Goal: Task Accomplishment & Management: Complete application form

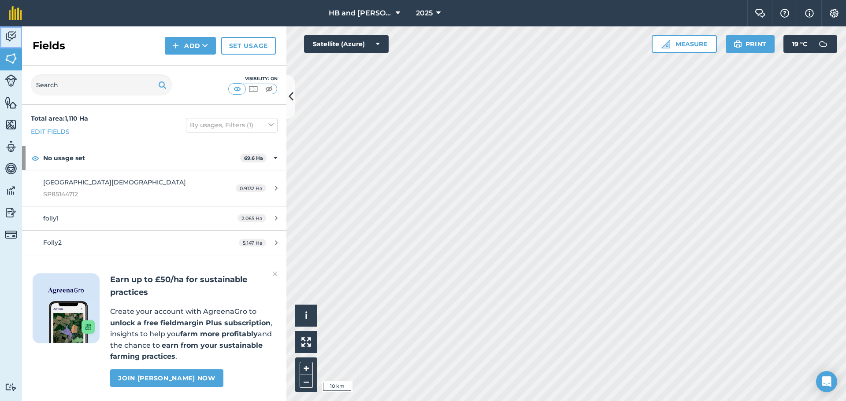
click at [10, 38] on img at bounding box center [11, 36] width 12 height 13
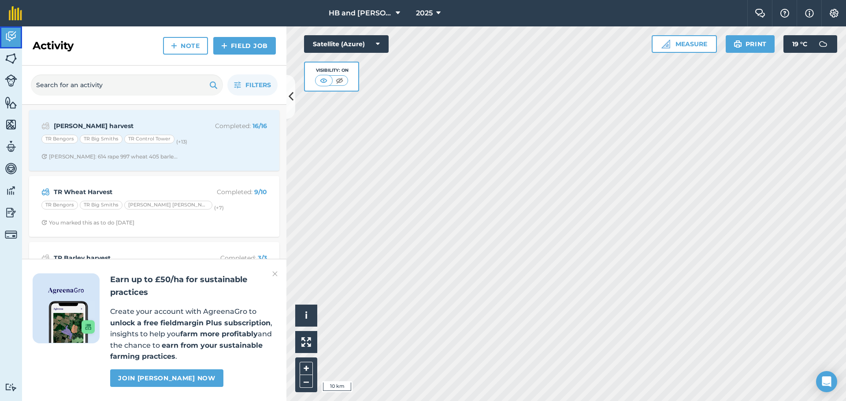
scroll to position [44, 0]
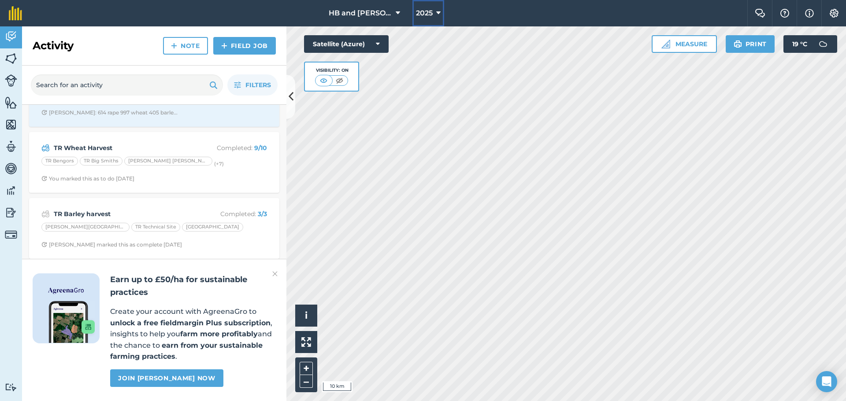
click at [425, 13] on span "2025" at bounding box center [424, 13] width 17 height 11
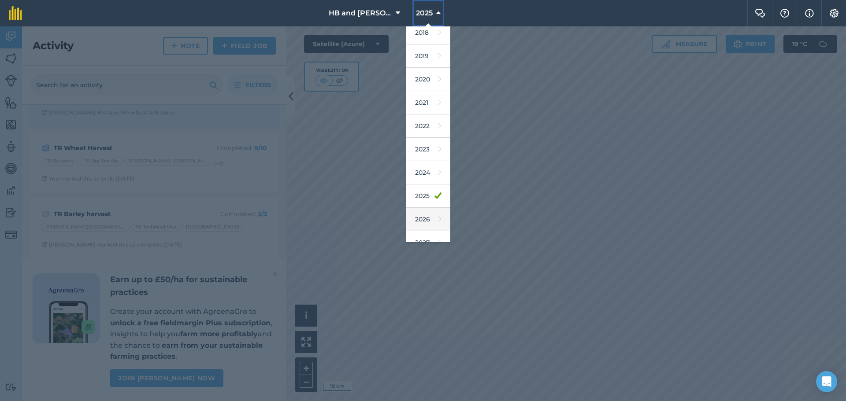
scroll to position [41, 0]
click at [416, 207] on link "2026" at bounding box center [428, 207] width 44 height 23
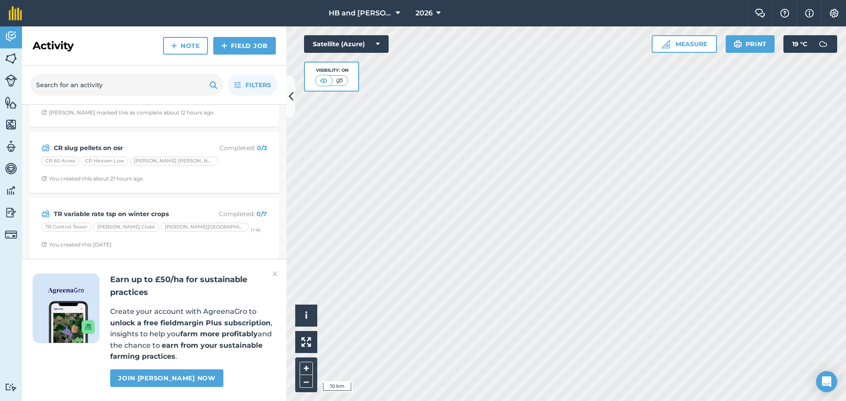
scroll to position [0, 0]
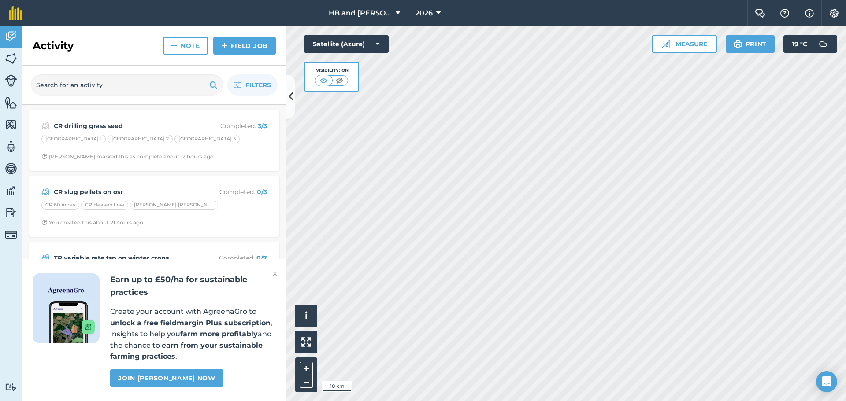
click at [277, 275] on img at bounding box center [274, 274] width 5 height 11
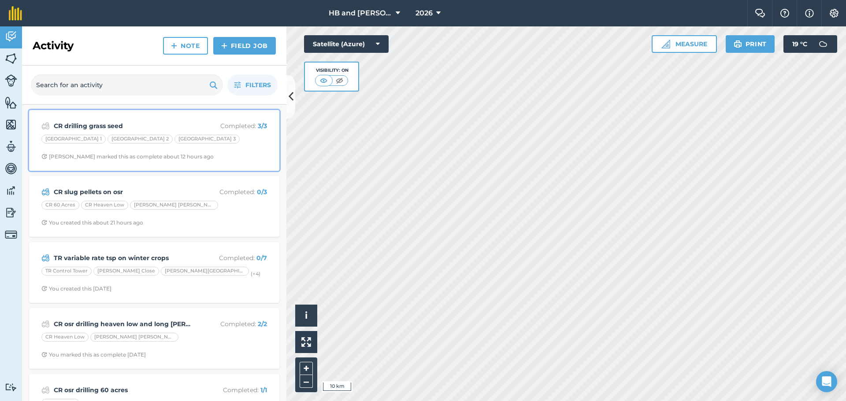
click at [216, 147] on div "CR drilling grass seed Completed : 3 / 3 FF Five Islands 1 [GEOGRAPHIC_DATA] 2 …" at bounding box center [154, 140] width 240 height 50
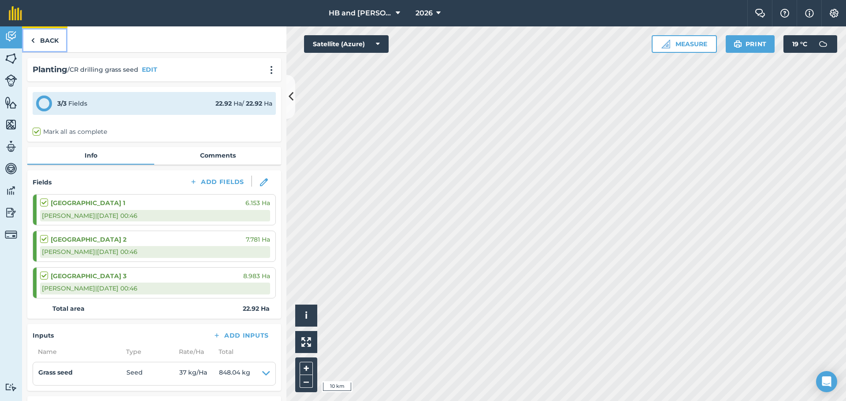
click at [45, 43] on link "Back" at bounding box center [44, 39] width 45 height 26
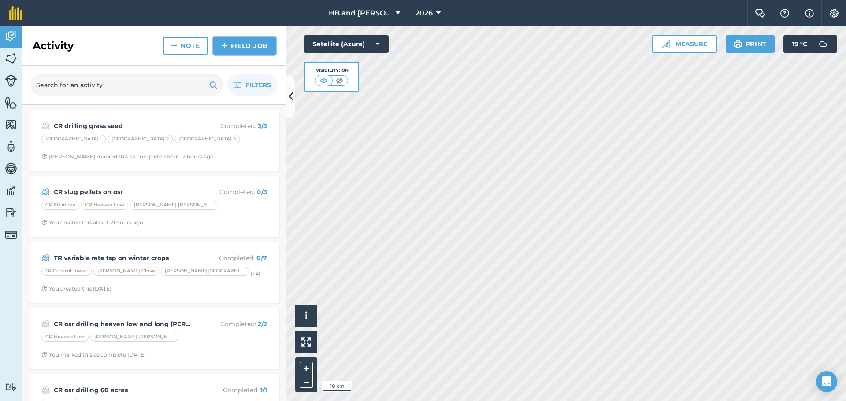
click at [228, 44] on link "Field Job" at bounding box center [244, 46] width 63 height 18
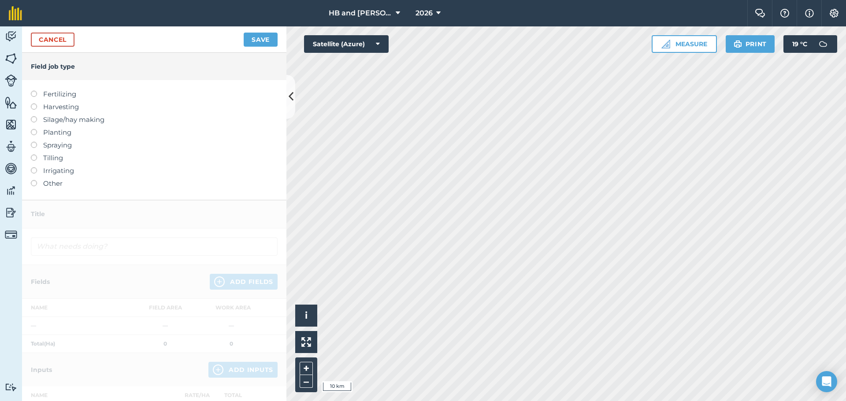
click at [48, 135] on label "Planting" at bounding box center [154, 132] width 247 height 11
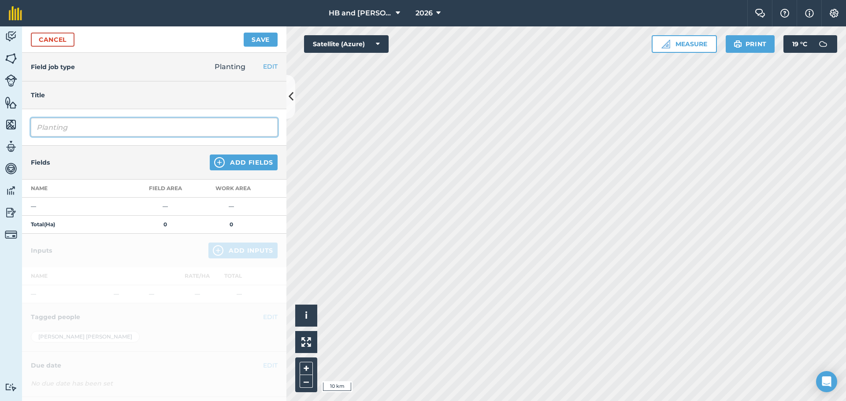
click at [66, 129] on input "Planting" at bounding box center [154, 127] width 247 height 19
drag, startPoint x: 84, startPoint y: 127, endPoint x: 33, endPoint y: 125, distance: 51.6
click at [33, 124] on input "PlantingCR" at bounding box center [154, 127] width 247 height 19
type input "CR over seeding grass seed"
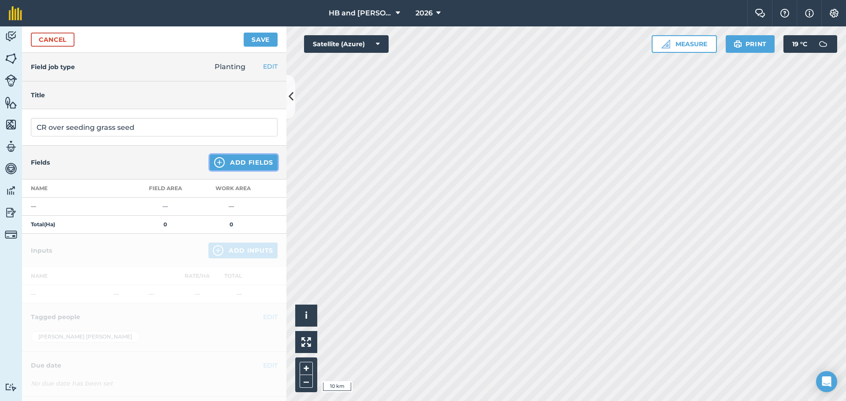
click at [226, 163] on button "Add Fields" at bounding box center [244, 163] width 68 height 16
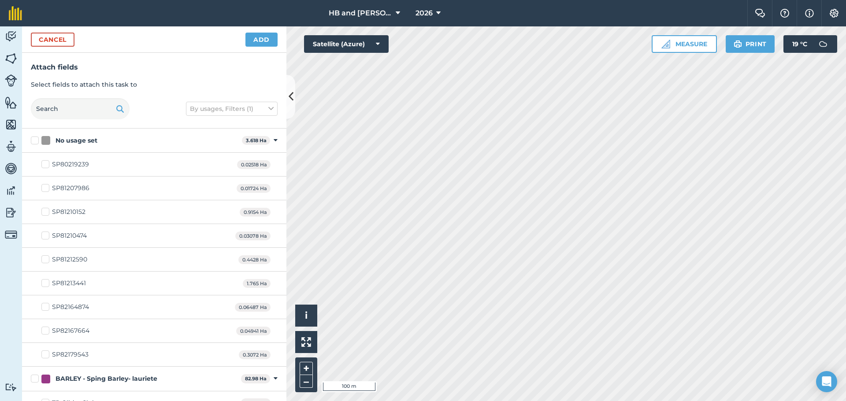
checkbox input "true"
checkbox input "false"
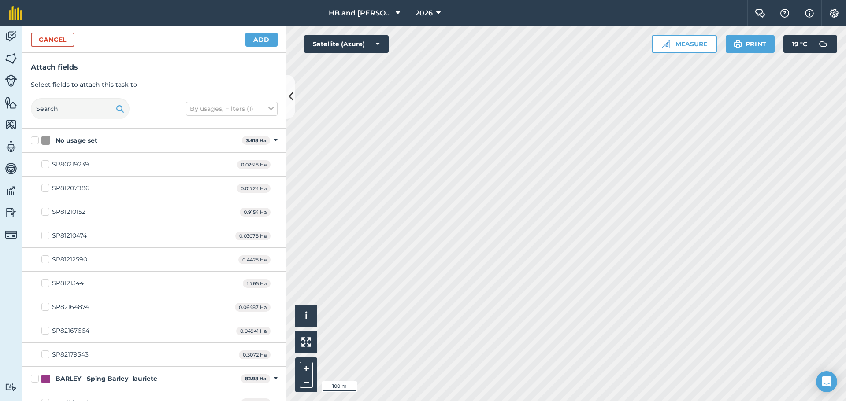
checkbox input "true"
click at [258, 39] on button "Add" at bounding box center [261, 40] width 32 height 14
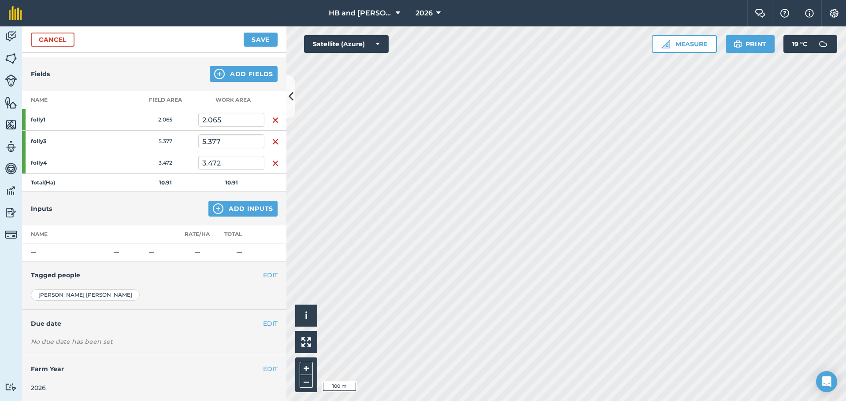
scroll to position [89, 0]
click at [215, 209] on img at bounding box center [218, 208] width 11 height 11
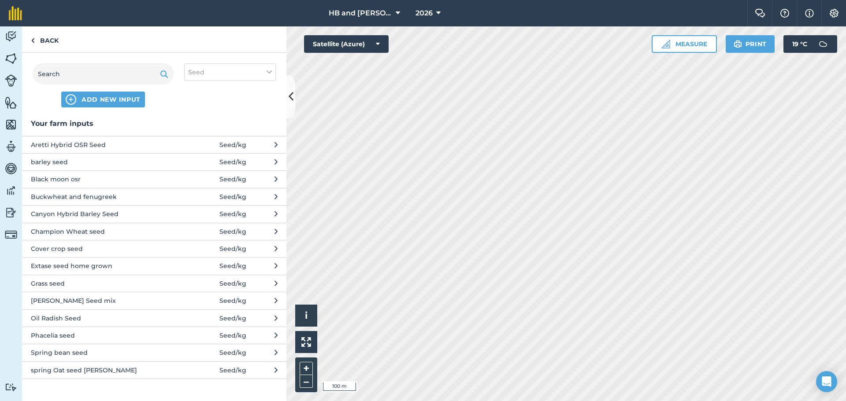
click at [86, 286] on span "Grass seed" at bounding box center [103, 284] width 144 height 10
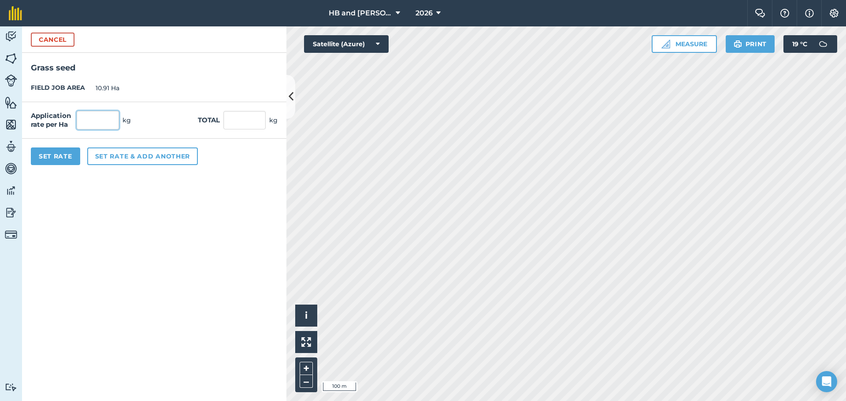
click at [98, 120] on input "text" at bounding box center [98, 120] width 42 height 19
type input "18"
type input "196.38"
click at [61, 157] on button "Set Rate" at bounding box center [55, 157] width 49 height 18
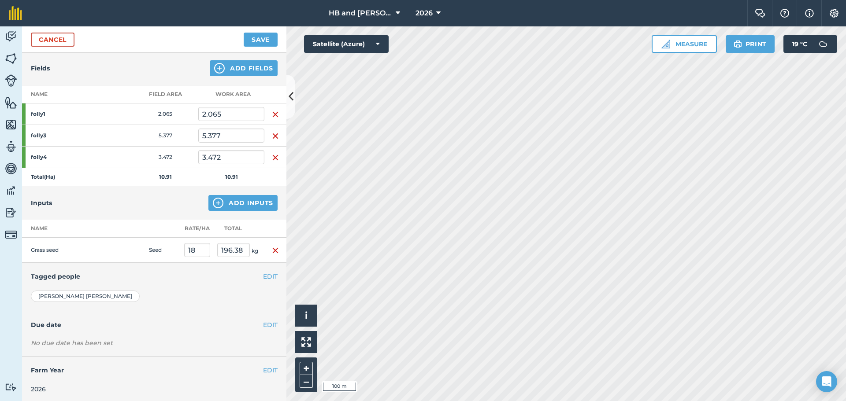
scroll to position [96, 0]
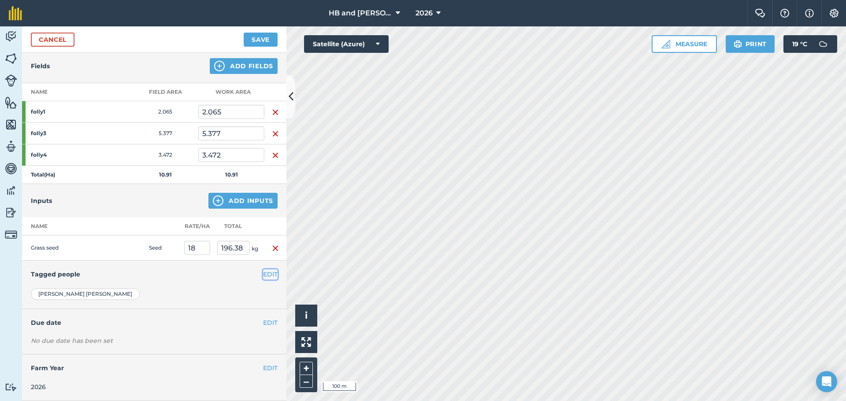
click at [263, 275] on button "EDIT" at bounding box center [270, 275] width 15 height 10
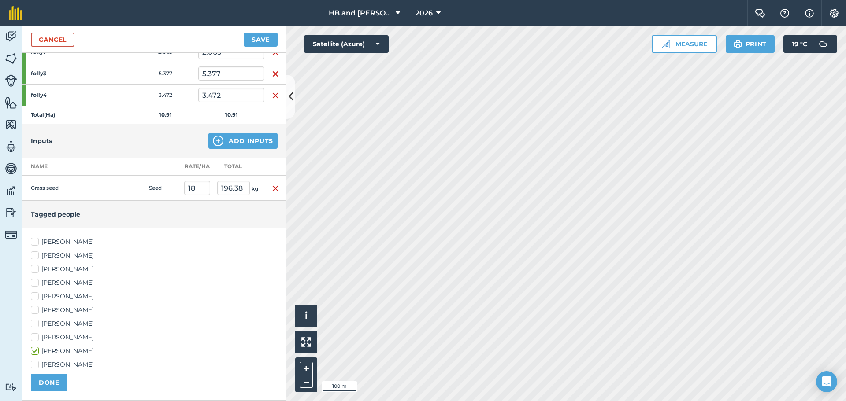
scroll to position [248, 0]
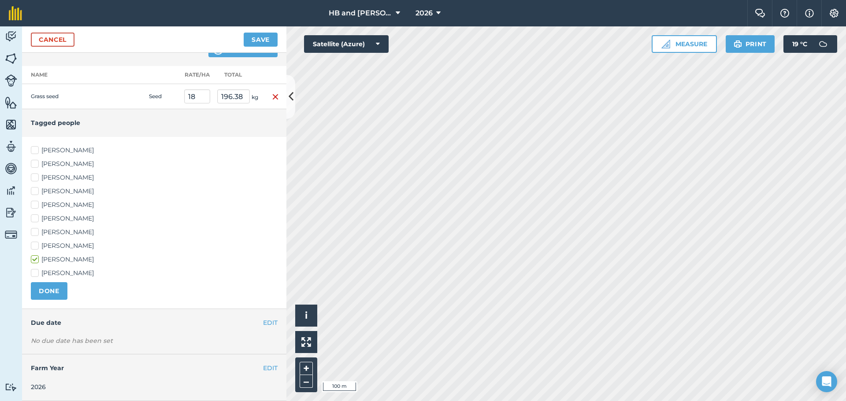
click at [50, 189] on label "[PERSON_NAME]" at bounding box center [154, 191] width 247 height 9
click at [37, 189] on input "[PERSON_NAME]" at bounding box center [34, 190] width 6 height 6
checkbox input "true"
click at [57, 292] on button "DONE" at bounding box center [49, 291] width 37 height 18
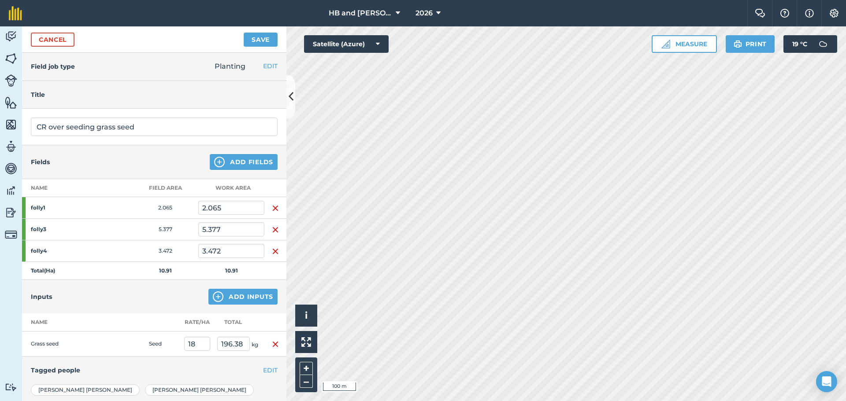
scroll to position [0, 0]
click at [262, 37] on button "Save" at bounding box center [261, 40] width 34 height 14
